Goal: Task Accomplishment & Management: Manage account settings

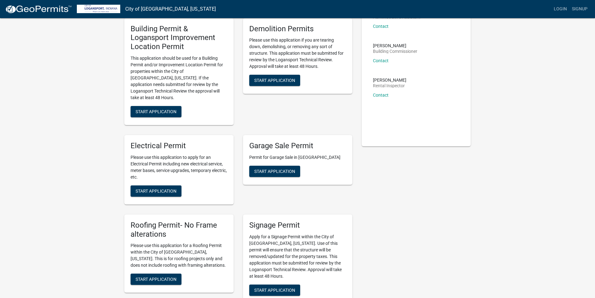
scroll to position [125, 0]
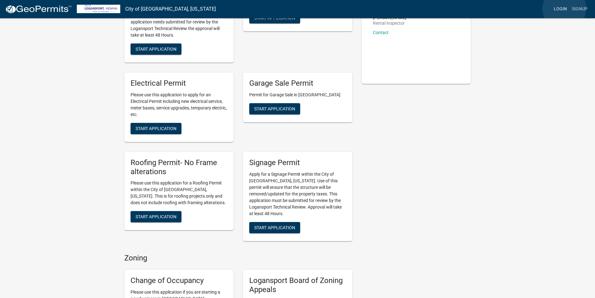
click at [565, 8] on link "Login" at bounding box center [560, 9] width 18 height 12
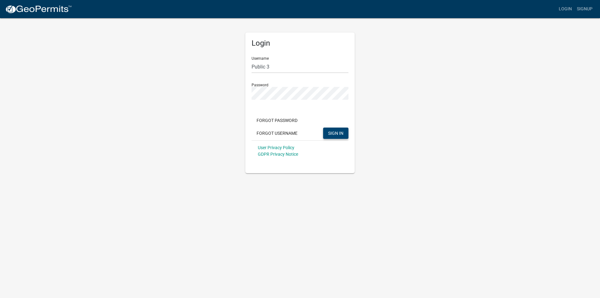
click at [340, 131] on span "SIGN IN" at bounding box center [335, 132] width 15 height 5
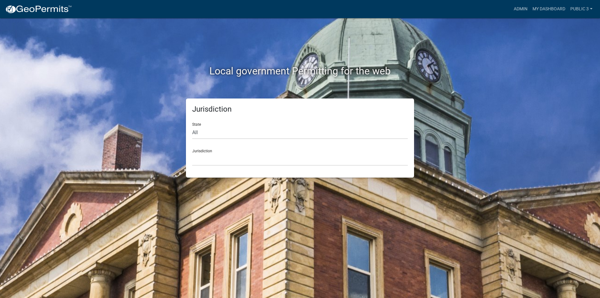
click at [595, 7] on nav "more_horiz Admin My Dashboard public 3 Admin Account Logout" at bounding box center [300, 9] width 600 height 18
click at [590, 7] on link "public 3" at bounding box center [581, 9] width 27 height 12
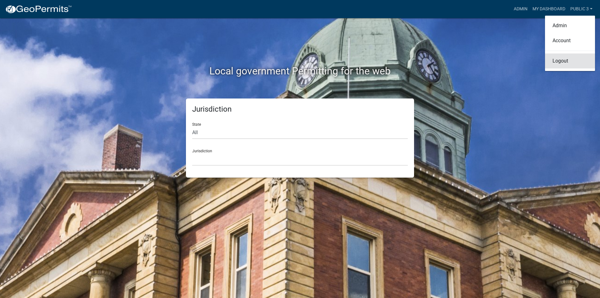
click at [567, 59] on link "Logout" at bounding box center [570, 60] width 50 height 15
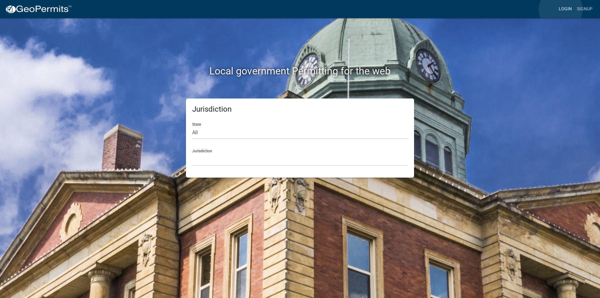
click at [561, 9] on link "Login" at bounding box center [565, 9] width 18 height 12
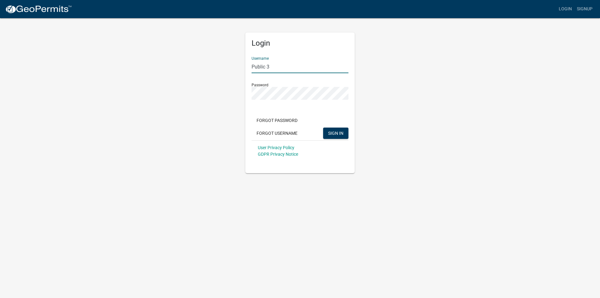
click at [288, 65] on input "Public 3" at bounding box center [300, 66] width 97 height 13
type input "[PERSON_NAME].[PERSON_NAME]"
click at [337, 131] on span "SIGN IN" at bounding box center [335, 132] width 15 height 5
